Goal: Information Seeking & Learning: Learn about a topic

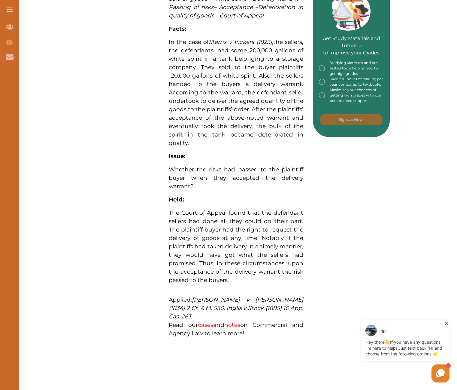
scroll to position [270, 0]
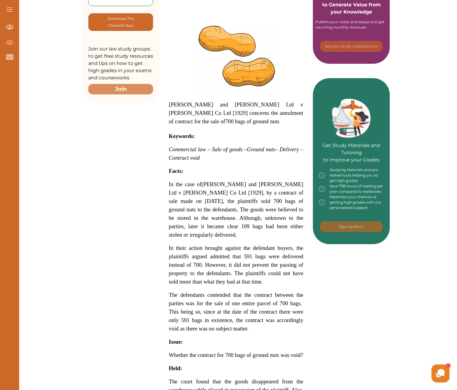
scroll to position [180, 0]
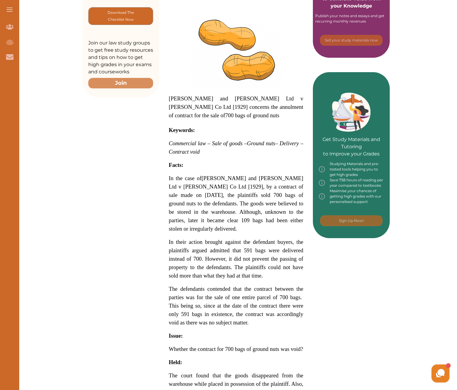
drag, startPoint x: 192, startPoint y: 155, endPoint x: 255, endPoint y: 205, distance: 80.4
click at [255, 205] on p "In the case of Barrow Lane and Ballard Ltd v Philip Phillips Co Ltd [1929] , by…" at bounding box center [236, 203] width 135 height 59
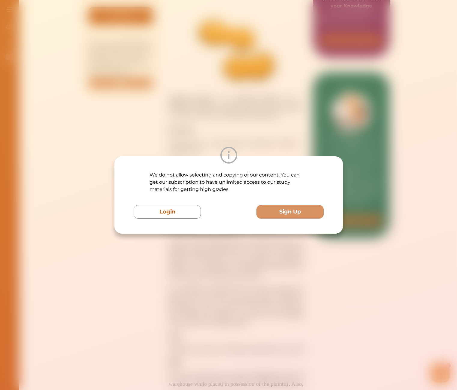
click at [278, 107] on div "We do not allow selecting and copying of our content. You can get our subscript…" at bounding box center [228, 195] width 457 height 390
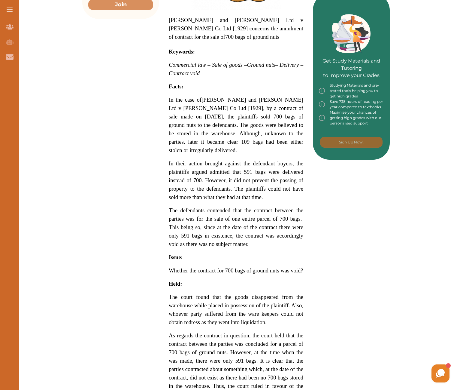
scroll to position [300, 0]
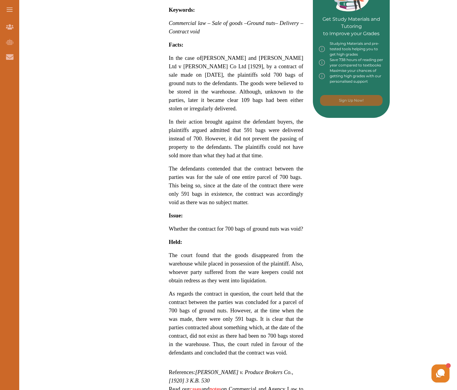
click at [213, 263] on p "Barrow Lane and Ballard Ltd v Philip Phillips Co Ltd [1929] concerns the annulm…" at bounding box center [236, 150] width 135 height 513
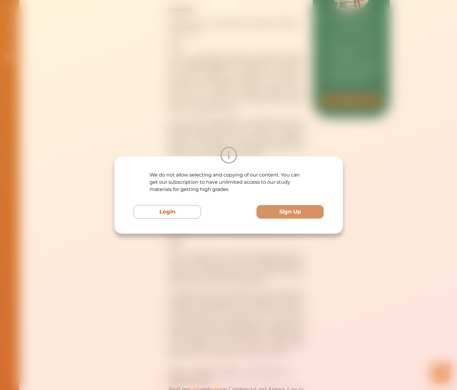
click at [190, 264] on div "We do not allow selecting and copying of our content. You can get our subscript…" at bounding box center [228, 195] width 457 height 390
